Goal: Find specific page/section: Find specific page/section

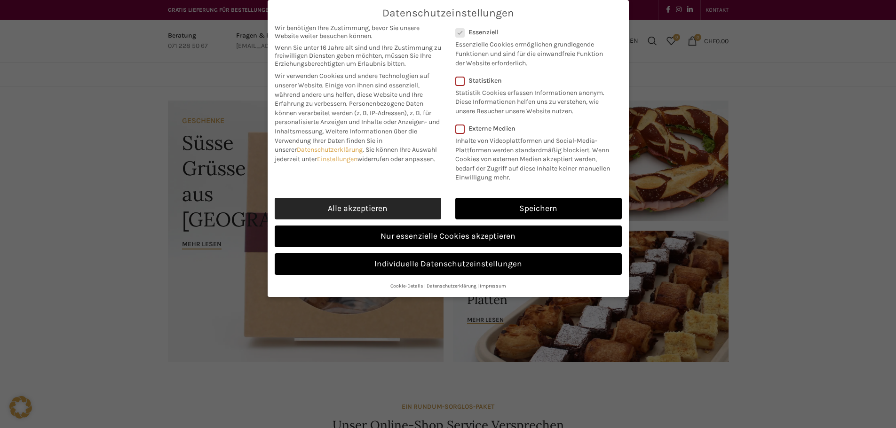
click at [345, 208] on link "Alle akzeptieren" at bounding box center [358, 209] width 166 height 22
checkbox input "true"
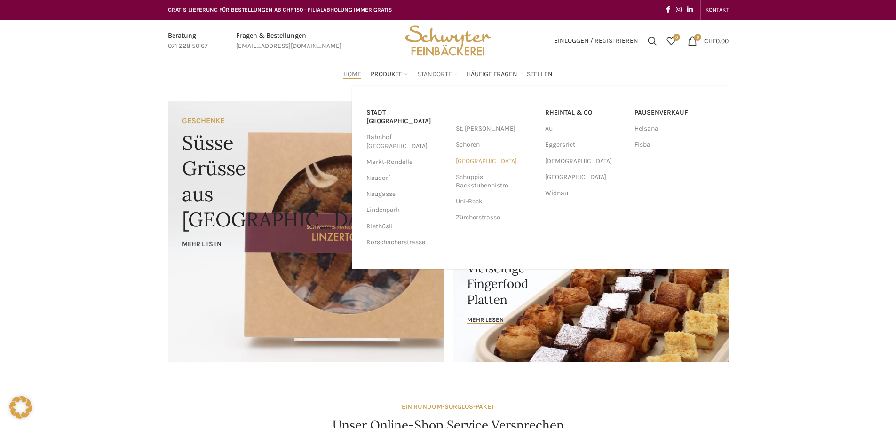
click at [485, 160] on link "[GEOGRAPHIC_DATA]" at bounding box center [496, 161] width 80 height 16
